Goal: Complete application form

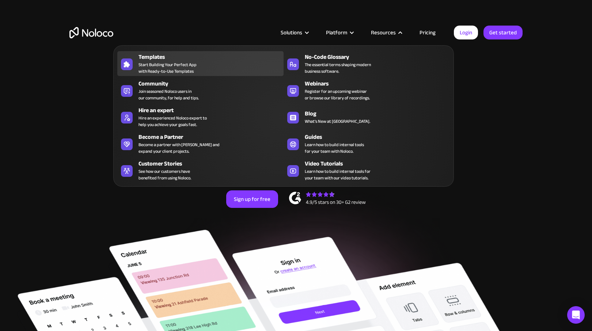
click at [175, 61] on span "Start Building Your Perfect App with Ready-to-Use Templates" at bounding box center [167, 67] width 58 height 13
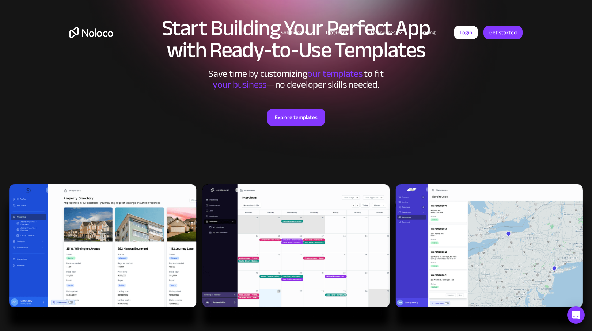
scroll to position [68, 0]
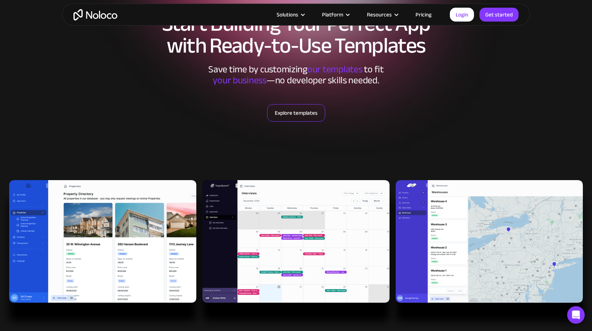
click at [299, 115] on link "Explore templates" at bounding box center [296, 113] width 58 height 18
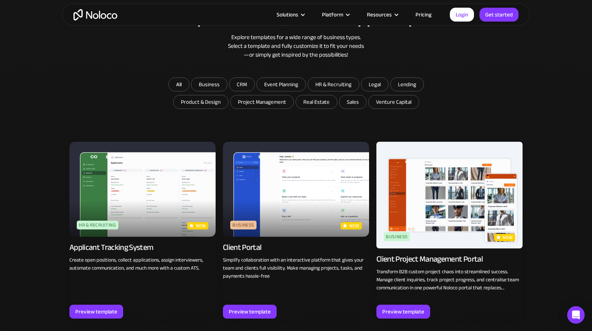
scroll to position [407, 0]
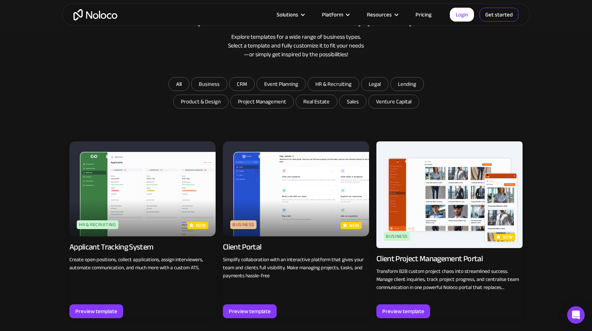
click at [500, 16] on link "Get started" at bounding box center [498, 15] width 39 height 14
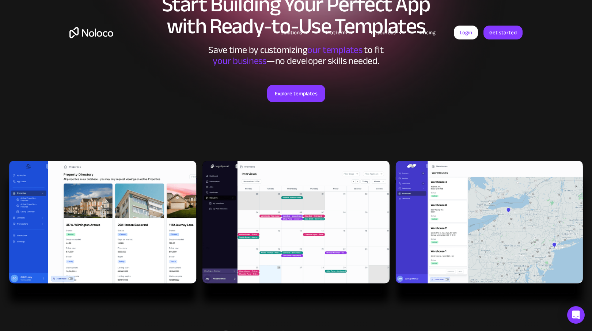
scroll to position [0, 0]
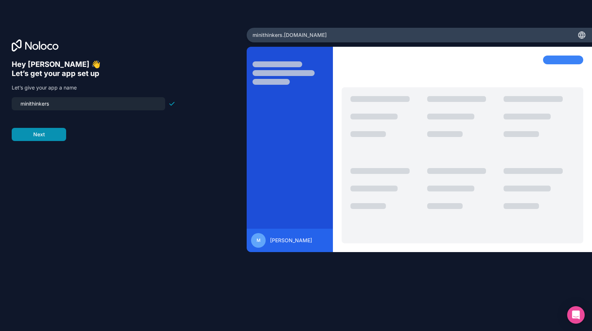
click at [52, 136] on button "Next" at bounding box center [39, 134] width 54 height 13
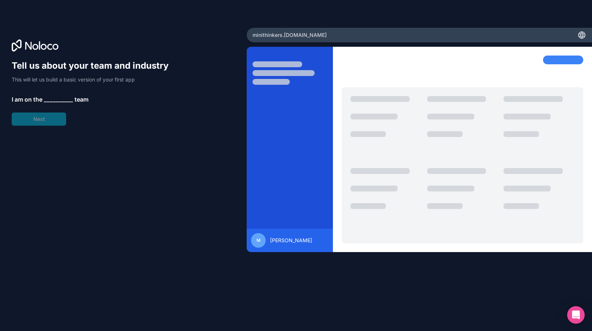
click at [61, 93] on div "Tell us about your team and industry This will let us build a basic version of …" at bounding box center [94, 93] width 164 height 66
click at [61, 100] on span "__________" at bounding box center [58, 99] width 29 height 9
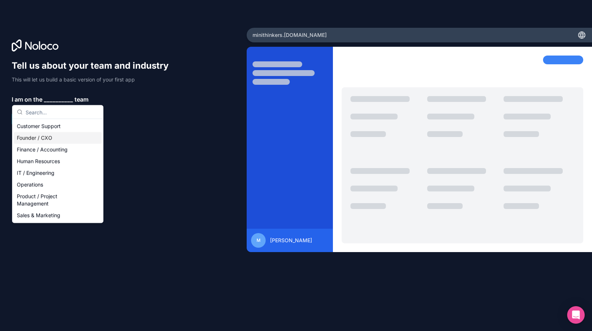
click at [40, 140] on div "Founder / CXO" at bounding box center [58, 138] width 88 height 12
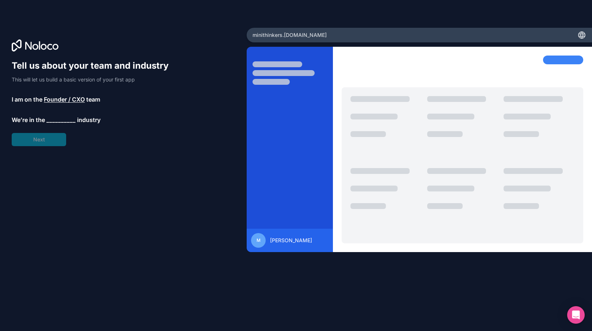
click at [57, 122] on span "__________" at bounding box center [60, 119] width 29 height 9
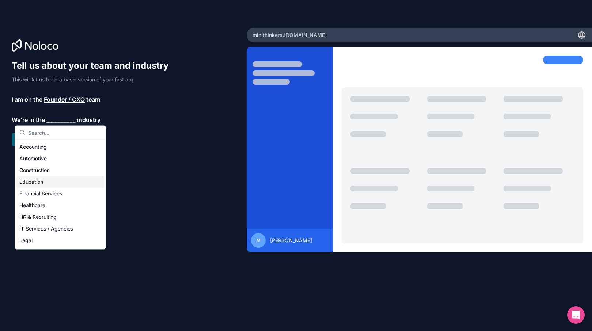
click at [38, 179] on div "Education" at bounding box center [60, 182] width 88 height 12
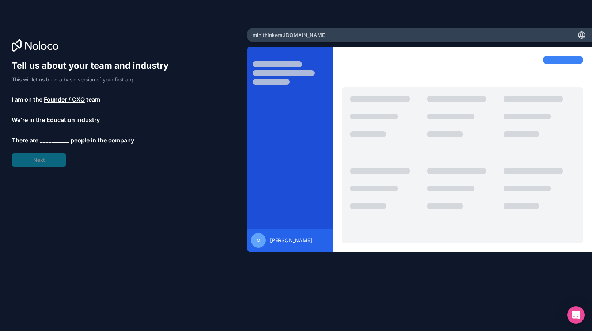
click at [58, 139] on span "__________" at bounding box center [54, 140] width 29 height 9
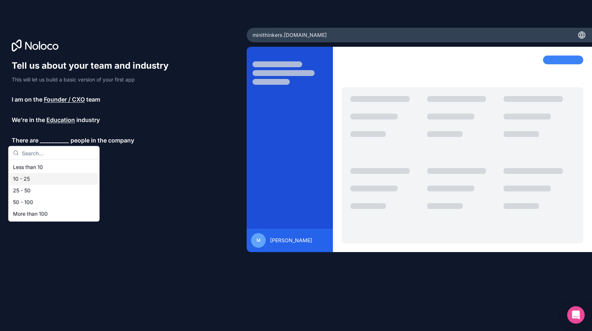
drag, startPoint x: 33, startPoint y: 177, endPoint x: 35, endPoint y: 173, distance: 4.0
click at [33, 177] on div "10 - 25" at bounding box center [54, 179] width 88 height 12
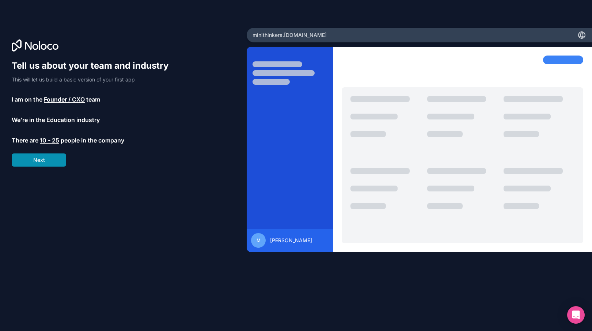
click at [42, 160] on button "Next" at bounding box center [39, 159] width 54 height 13
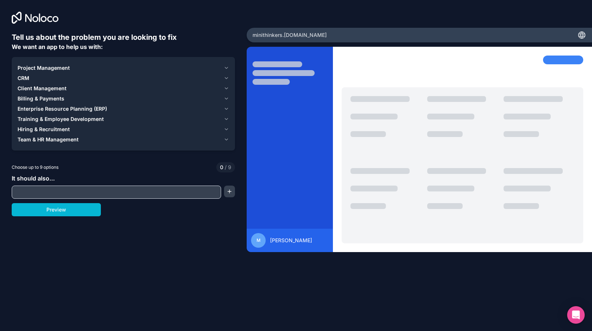
click at [51, 88] on span "Client Management" at bounding box center [42, 88] width 49 height 7
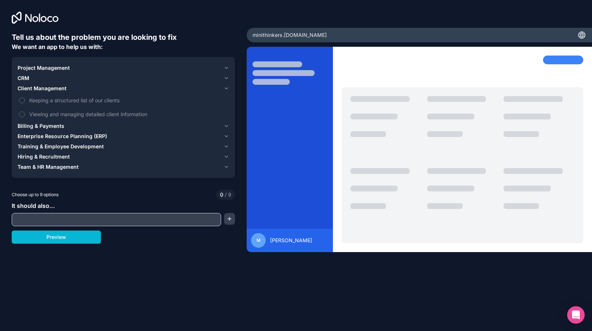
click at [37, 69] on span "Project Management" at bounding box center [44, 67] width 52 height 7
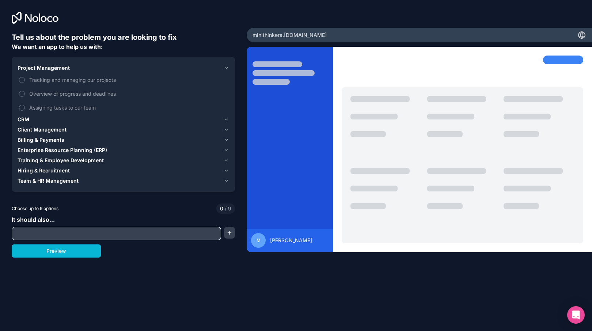
click at [38, 69] on span "Project Management" at bounding box center [44, 67] width 52 height 7
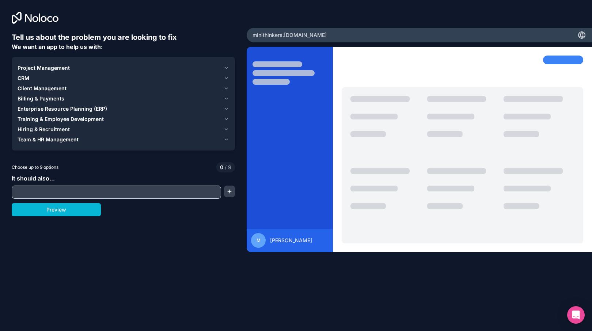
click at [25, 78] on span "CRM" at bounding box center [24, 78] width 12 height 7
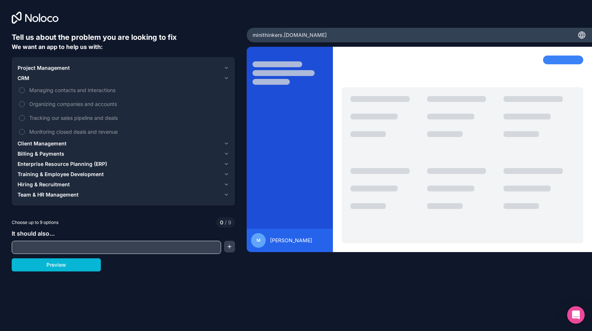
drag, startPoint x: 26, startPoint y: 77, endPoint x: 27, endPoint y: 81, distance: 3.9
click at [26, 77] on span "CRM" at bounding box center [24, 78] width 12 height 7
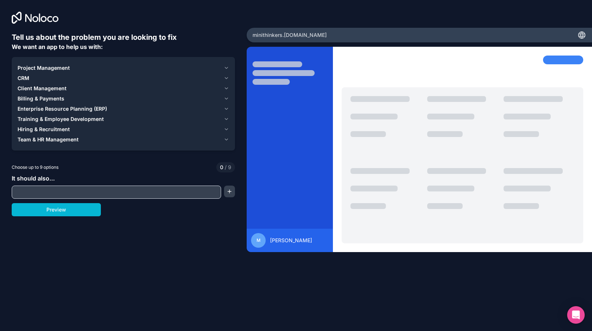
click at [43, 118] on span "Training & Employee Development" at bounding box center [61, 118] width 86 height 7
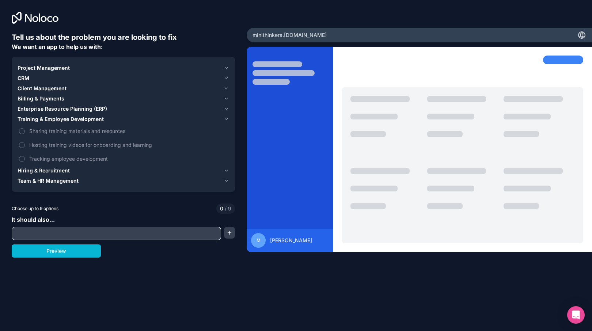
click at [67, 171] on span "Hiring & Recruitment" at bounding box center [44, 170] width 52 height 7
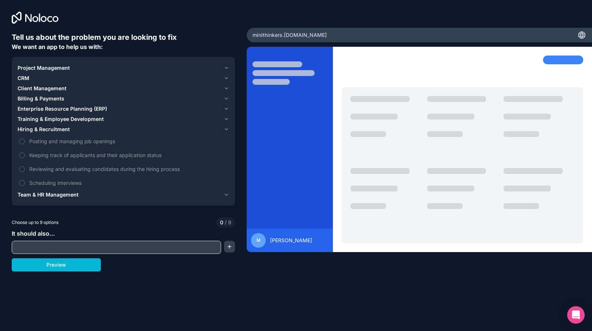
click at [65, 195] on span "Team & HR Management" at bounding box center [48, 194] width 61 height 7
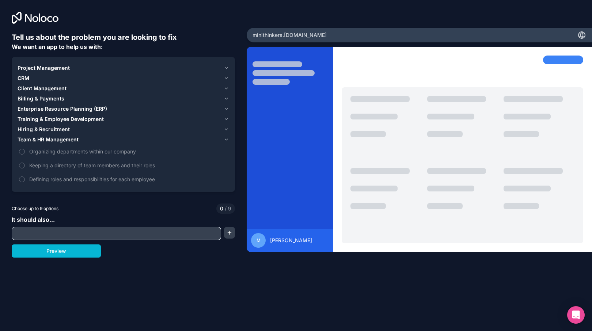
click at [91, 229] on input "text" at bounding box center [117, 233] width 206 height 10
click at [23, 233] on input "text" at bounding box center [117, 233] width 206 height 10
paste input "Parent / Educator Profile Management"
type input "Parent / Educator Profile Management"
click at [231, 230] on button "button" at bounding box center [229, 233] width 11 height 12
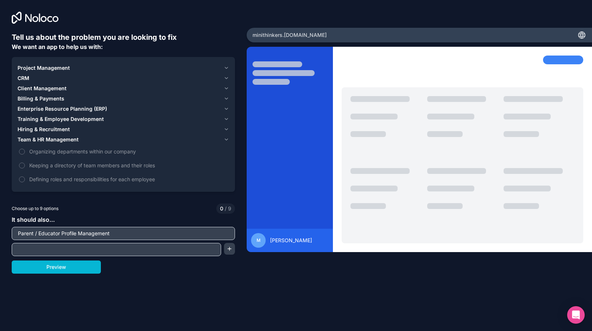
click at [32, 253] on input "text" at bounding box center [117, 249] width 206 height 10
paste input "Form submissions (e.g. Absence or Medicine Forms)"
type input "Form submissions (e.g. Absence or Medicine Forms)"
click at [233, 251] on button "button" at bounding box center [229, 249] width 11 height 12
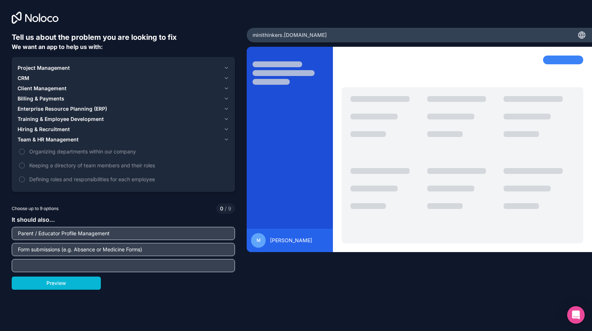
click at [38, 264] on input "text" at bounding box center [123, 265] width 219 height 10
paste input "Displaying a list of learning stories"
type input "Displaying a list of learning stories"
click at [93, 282] on button "Preview" at bounding box center [56, 282] width 89 height 13
click at [30, 87] on span "Client Management" at bounding box center [42, 88] width 49 height 7
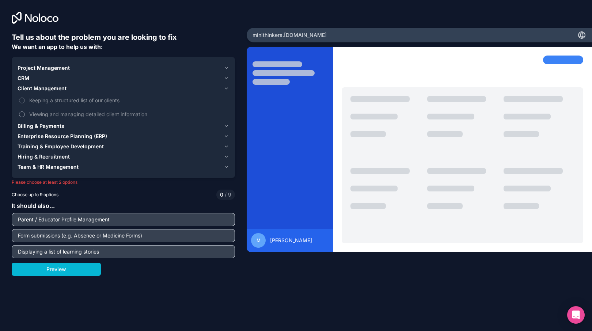
click at [20, 112] on button "Viewing and managing detailed client information" at bounding box center [22, 114] width 6 height 6
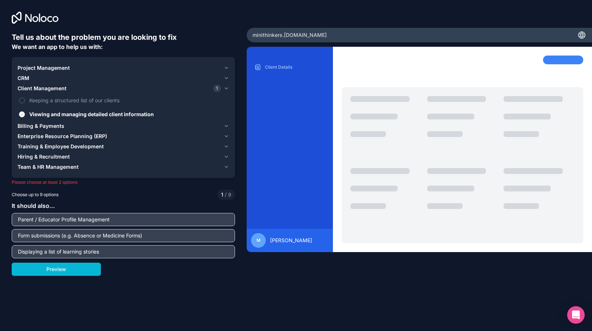
click at [26, 76] on span "CRM" at bounding box center [24, 78] width 12 height 7
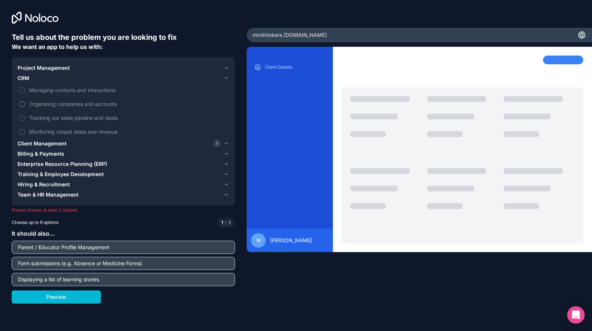
click at [23, 105] on button "Organizing companies and accounts" at bounding box center [22, 104] width 6 height 6
click at [29, 66] on span "Project Management" at bounding box center [44, 67] width 52 height 7
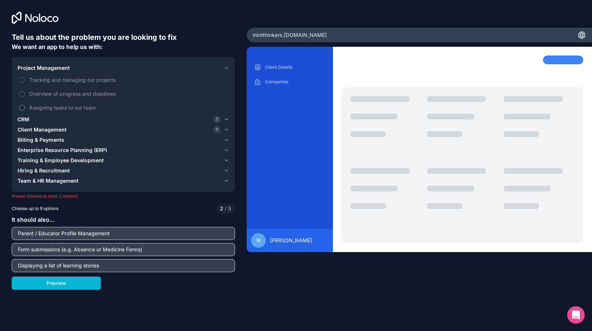
click at [21, 109] on button "Assigning tasks to our team" at bounding box center [22, 108] width 6 height 6
click at [27, 95] on label "Overview of progress and deadlines" at bounding box center [123, 94] width 211 height 14
click at [25, 95] on button "Overview of progress and deadlines" at bounding box center [22, 94] width 6 height 6
click at [23, 107] on button "Assigning tasks to our team" at bounding box center [22, 108] width 6 height 6
click at [26, 81] on label "Tracking and managing our projects" at bounding box center [123, 80] width 211 height 14
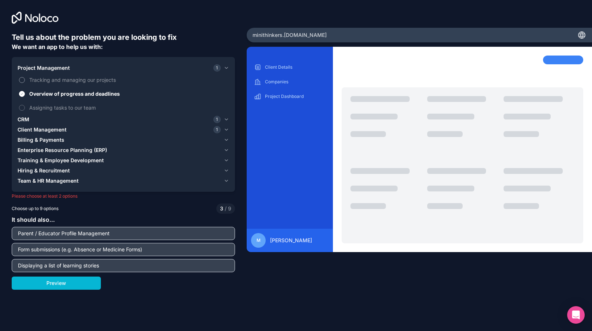
click at [25, 81] on button "Tracking and managing our projects" at bounding box center [22, 80] width 6 height 6
click at [23, 91] on label "Overview of progress and deadlines" at bounding box center [123, 94] width 211 height 14
click at [23, 91] on button "Overview of progress and deadlines" at bounding box center [22, 94] width 6 height 6
drag, startPoint x: 23, startPoint y: 81, endPoint x: 28, endPoint y: 86, distance: 7.0
click at [23, 81] on button "Tracking and managing our projects" at bounding box center [22, 80] width 6 height 6
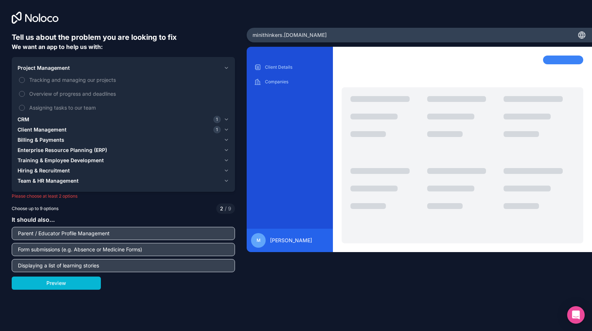
click at [31, 182] on span "Team & HR Management" at bounding box center [48, 180] width 61 height 7
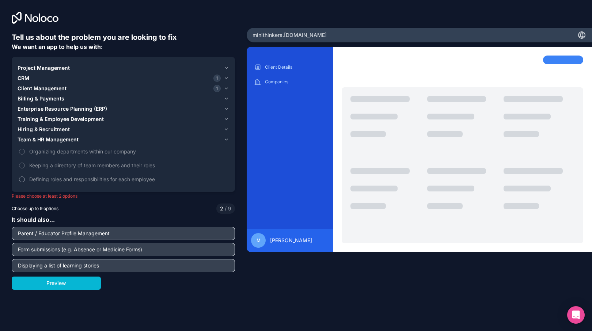
click at [38, 179] on span "Defining roles and responsibilities for each employee" at bounding box center [128, 179] width 198 height 8
click at [25, 179] on button "Defining roles and responsibilities for each employee" at bounding box center [22, 179] width 6 height 6
click at [38, 179] on span "Defining roles and responsibilities for each employee" at bounding box center [128, 179] width 198 height 8
click at [25, 179] on button "Defining roles and responsibilities for each employee" at bounding box center [22, 179] width 6 height 6
click at [31, 128] on span "Hiring & Recruitment" at bounding box center [44, 129] width 52 height 7
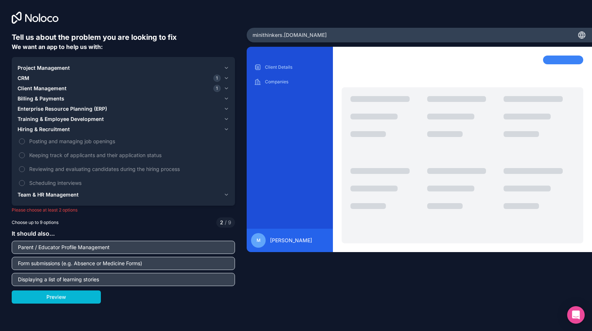
click at [31, 118] on span "Training & Employee Development" at bounding box center [61, 118] width 86 height 7
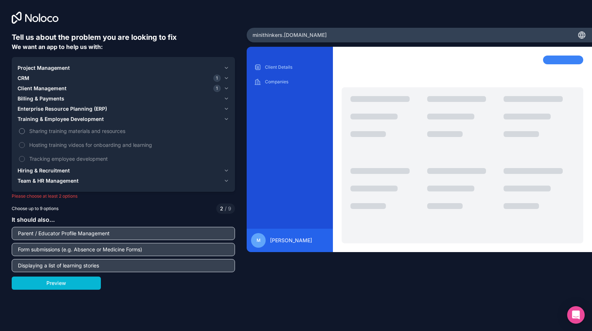
click at [30, 131] on span "Sharing training materials and resources" at bounding box center [128, 131] width 198 height 8
click at [25, 131] on button "Sharing training materials and resources" at bounding box center [22, 131] width 6 height 6
click at [62, 284] on button "Preview" at bounding box center [56, 282] width 89 height 13
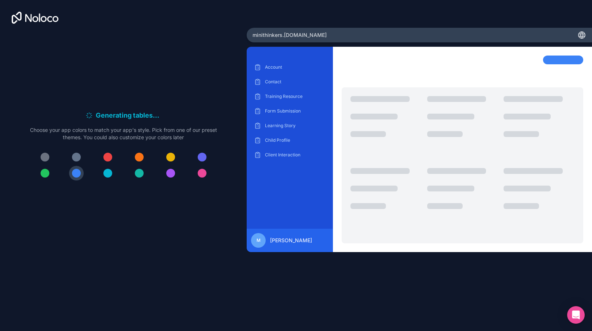
click at [203, 174] on div at bounding box center [202, 173] width 9 height 9
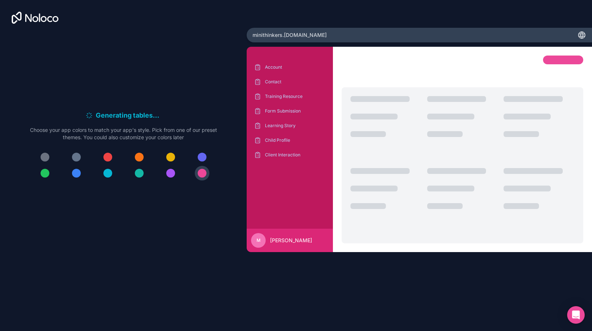
click at [171, 174] on div at bounding box center [170, 173] width 9 height 9
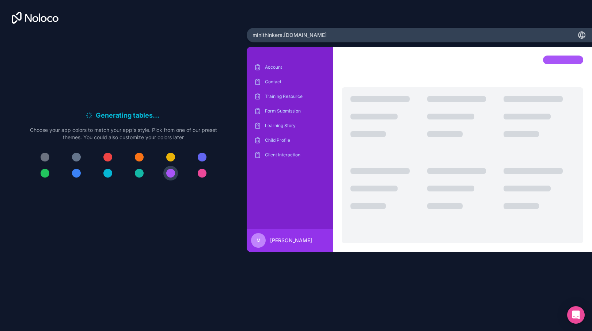
click at [203, 158] on div at bounding box center [202, 157] width 9 height 9
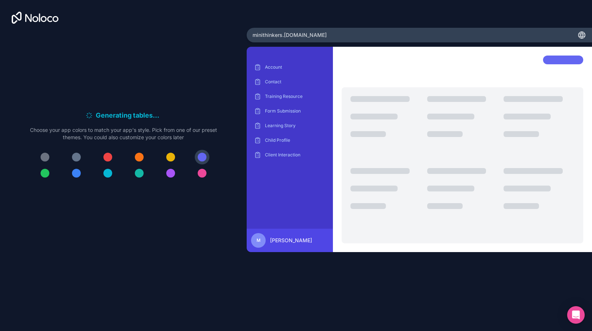
click at [79, 174] on div at bounding box center [76, 173] width 9 height 9
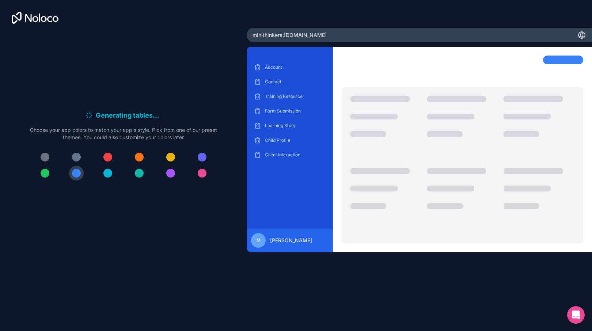
click at [171, 156] on div at bounding box center [170, 157] width 9 height 9
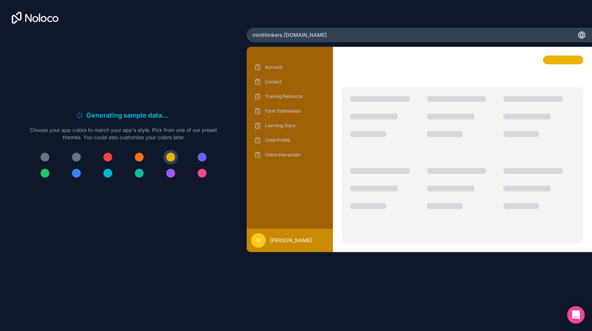
click at [203, 153] on div at bounding box center [202, 157] width 9 height 9
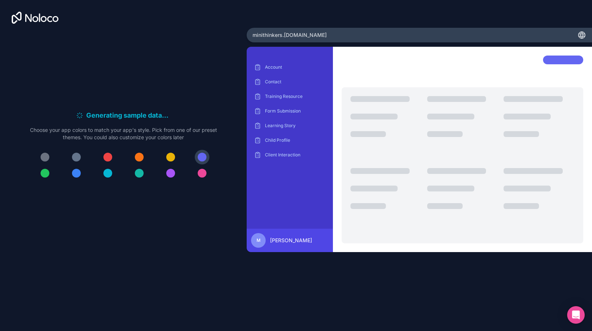
click at [202, 173] on div at bounding box center [202, 173] width 9 height 9
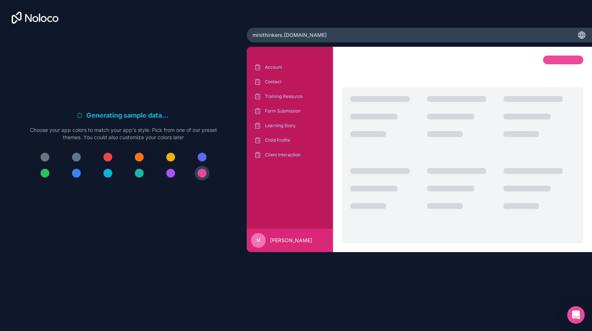
click at [170, 173] on div at bounding box center [170, 173] width 9 height 9
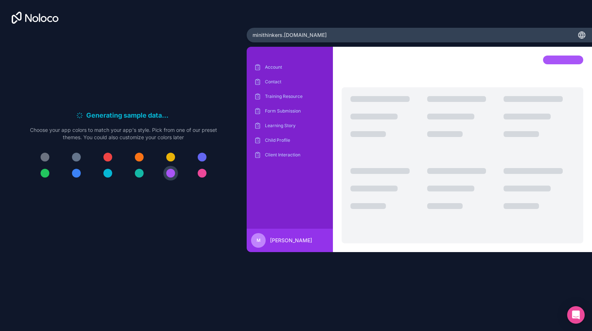
click at [203, 157] on div at bounding box center [202, 157] width 9 height 9
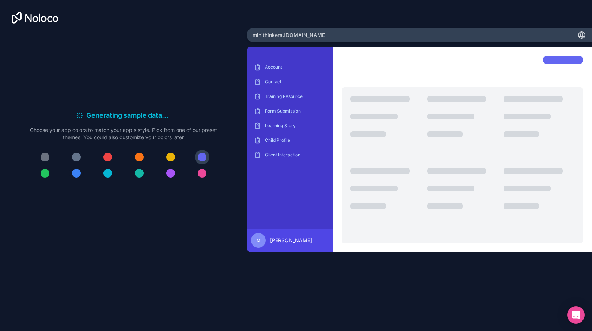
click at [75, 173] on div at bounding box center [76, 173] width 9 height 9
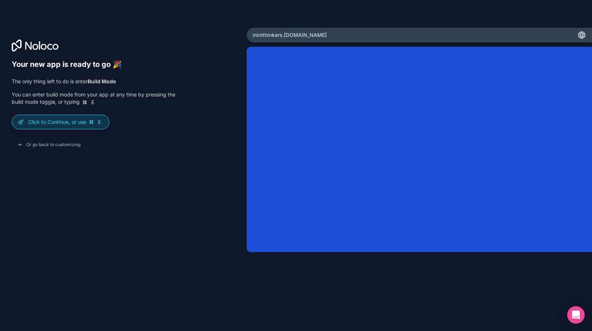
click at [58, 124] on p "Click to Continue, or use E" at bounding box center [65, 121] width 75 height 7
